Goal: Information Seeking & Learning: Find specific page/section

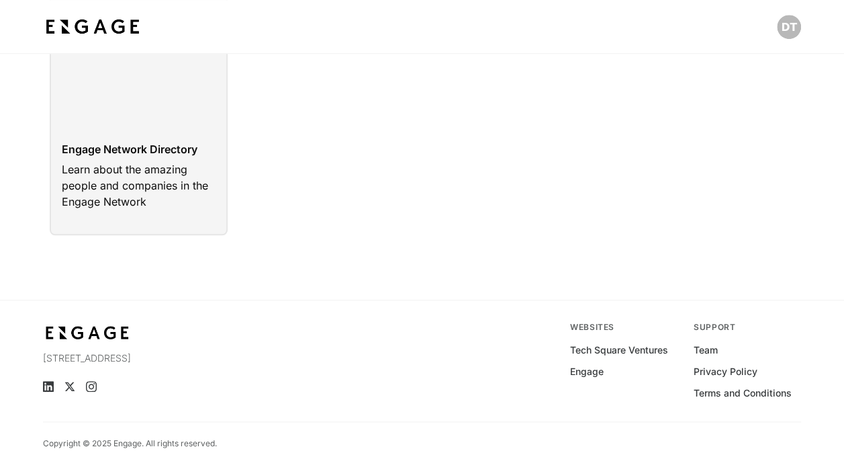
scroll to position [537, 0]
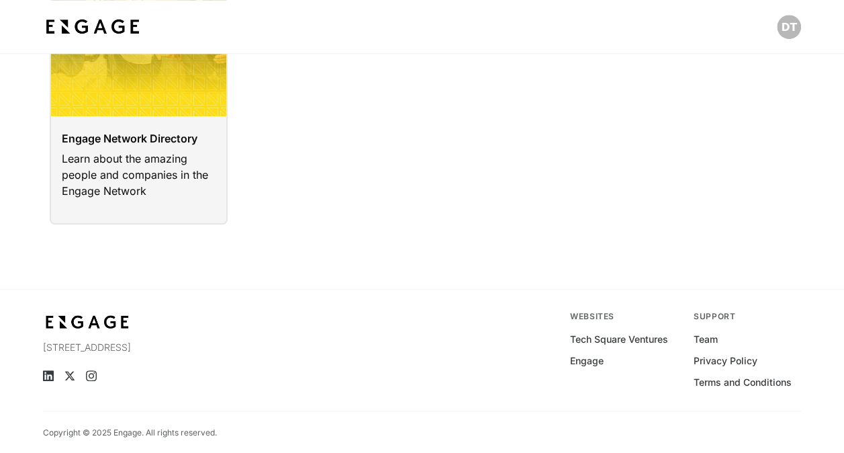
click at [124, 86] on link at bounding box center [139, 62] width 179 height 324
click at [95, 82] on link at bounding box center [139, 62] width 179 height 324
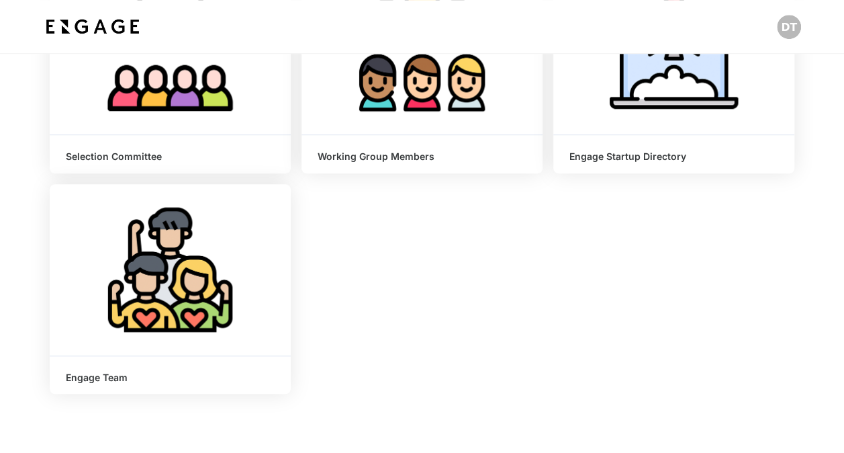
scroll to position [537, 0]
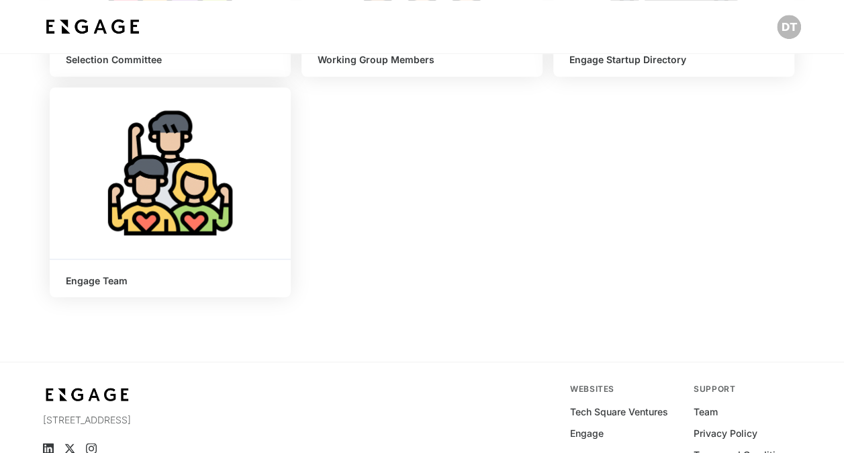
drag, startPoint x: 146, startPoint y: 262, endPoint x: 144, endPoint y: 253, distance: 9.0
click at [146, 262] on div "Engage Team" at bounding box center [170, 278] width 241 height 38
click at [183, 171] on span "Learn More" at bounding box center [170, 172] width 58 height 13
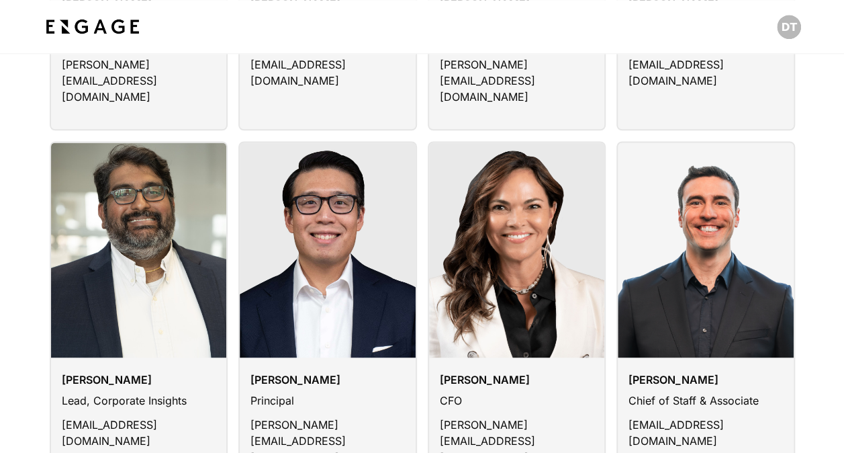
scroll to position [873, 0]
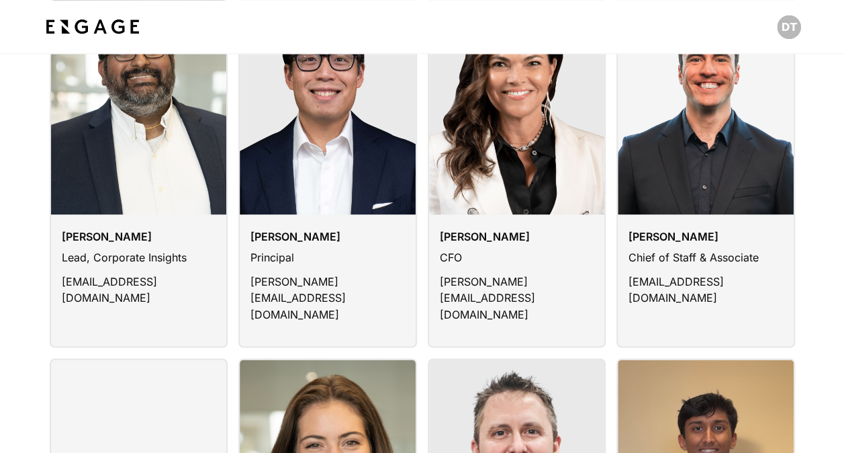
scroll to position [940, 0]
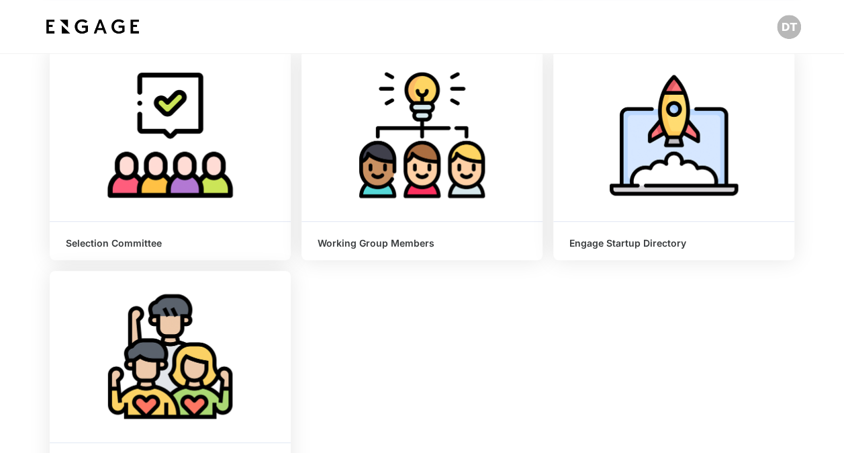
scroll to position [336, 0]
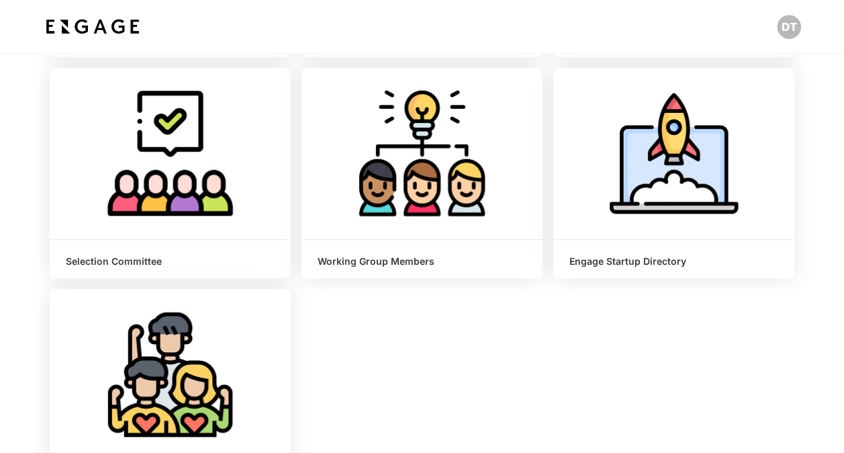
click at [677, 155] on span "Learn More" at bounding box center [674, 152] width 58 height 13
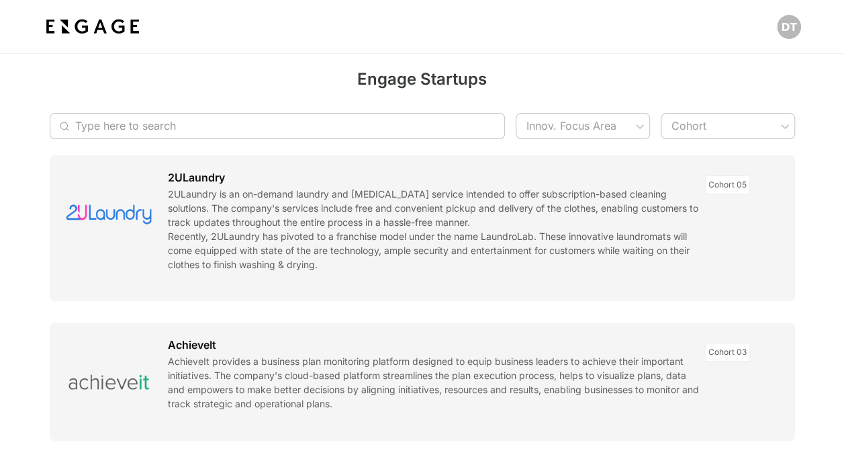
click at [318, 131] on input "Type here to search" at bounding box center [270, 126] width 390 height 26
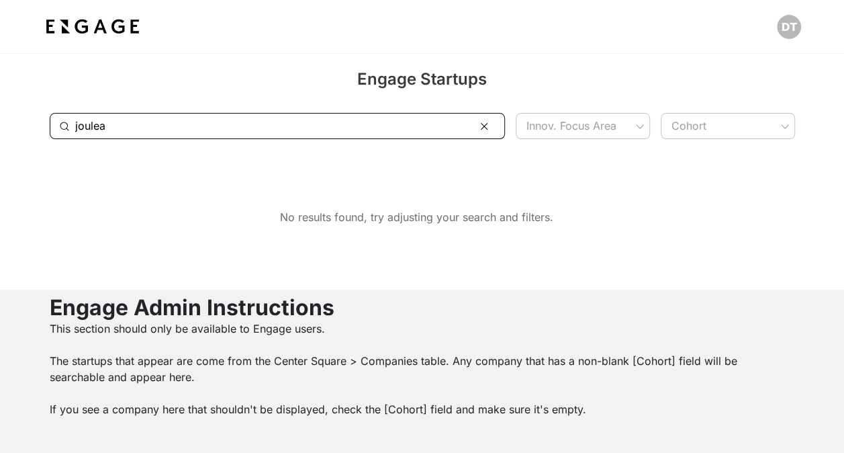
drag, startPoint x: 156, startPoint y: 114, endPoint x: -3, endPoint y: 80, distance: 162.0
click at [0, 80] on html "Engage Startups ​ joulea ​ Innov. Focus Area ​ Cohort ​ No results found, try a…" at bounding box center [422, 326] width 844 height 652
drag, startPoint x: 169, startPoint y: 131, endPoint x: 0, endPoint y: 129, distance: 169.3
click at [0, 130] on html "Engage Startups ​ flux ​ Innov. Focus Area ​ Cohort ​ No results found, try adj…" at bounding box center [422, 326] width 844 height 652
type input "4earth"
